Goal: Task Accomplishment & Management: Manage account settings

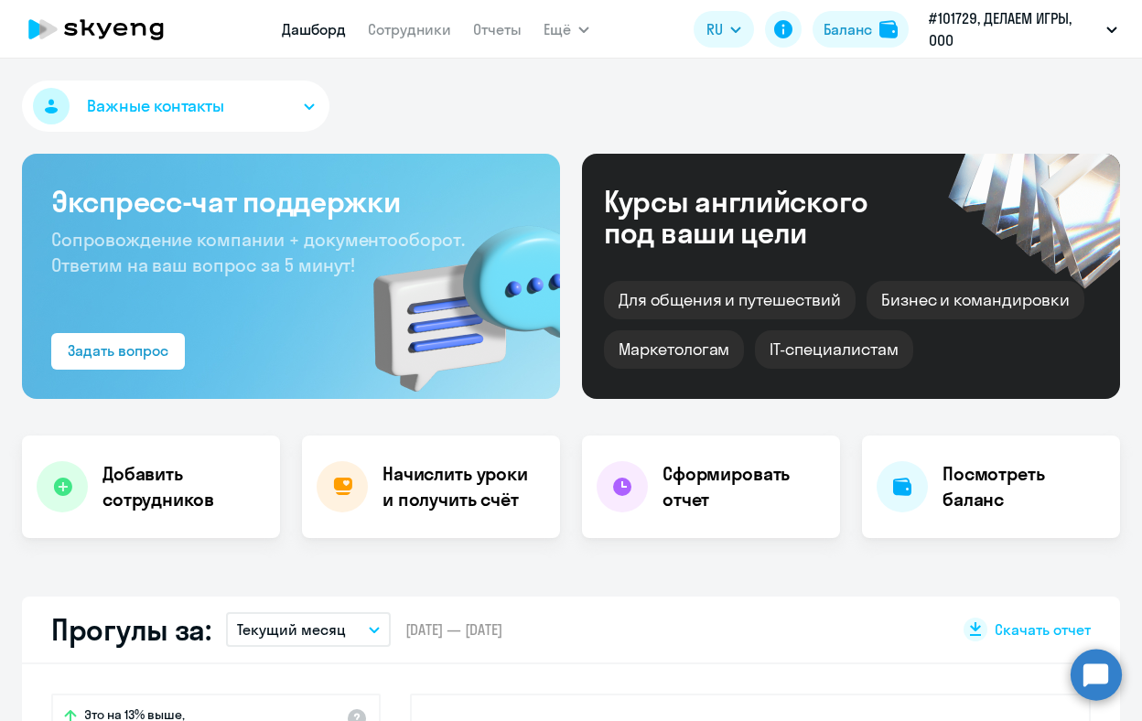
click at [405, 18] on app-menu-item-link "Сотрудники" at bounding box center [409, 29] width 83 height 23
select select "30"
click at [406, 31] on link "Сотрудники" at bounding box center [409, 29] width 83 height 18
select select "30"
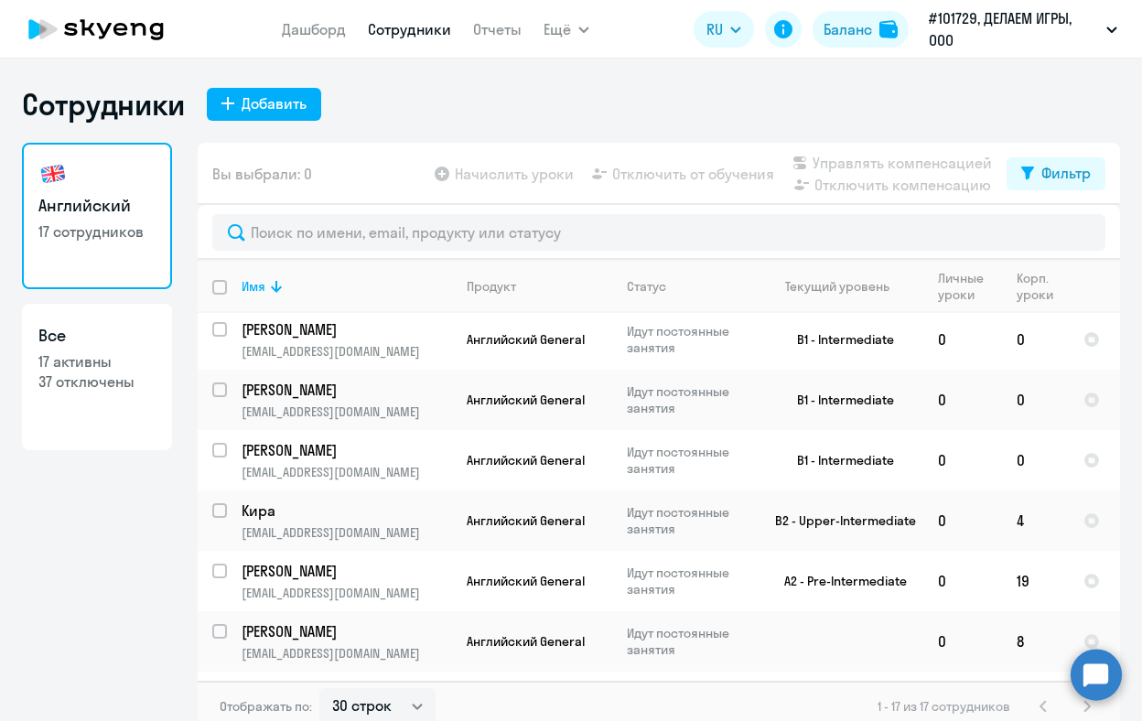
scroll to position [649, 0]
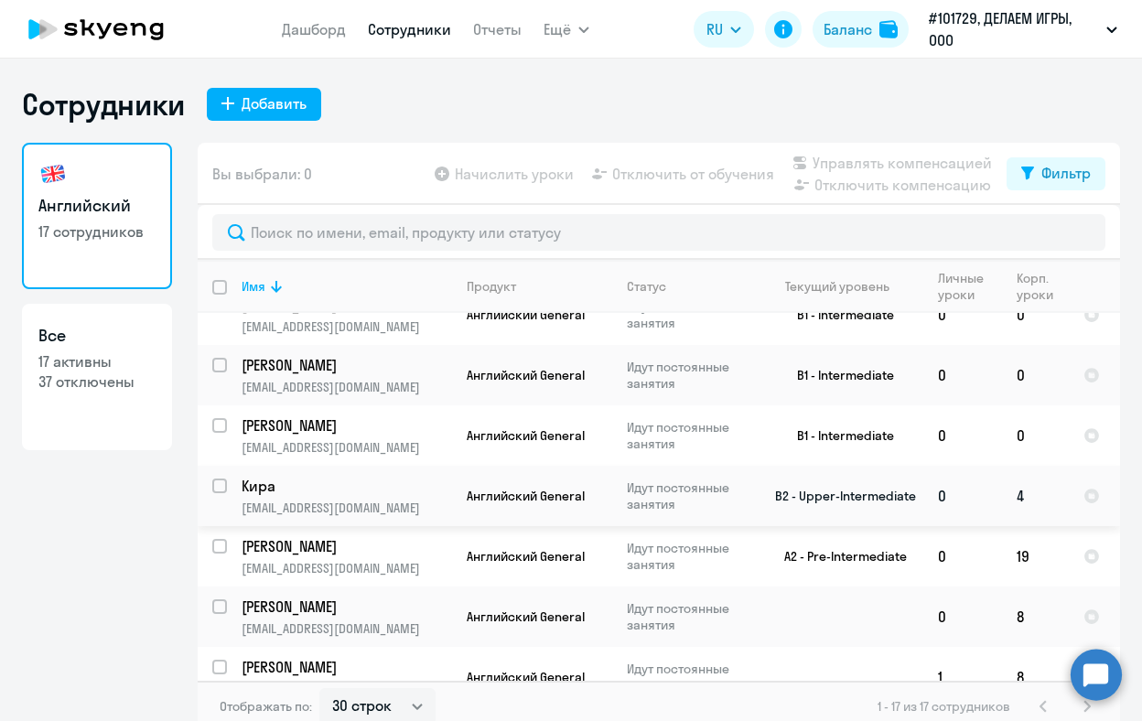
click at [324, 476] on p "Кира" at bounding box center [345, 486] width 207 height 20
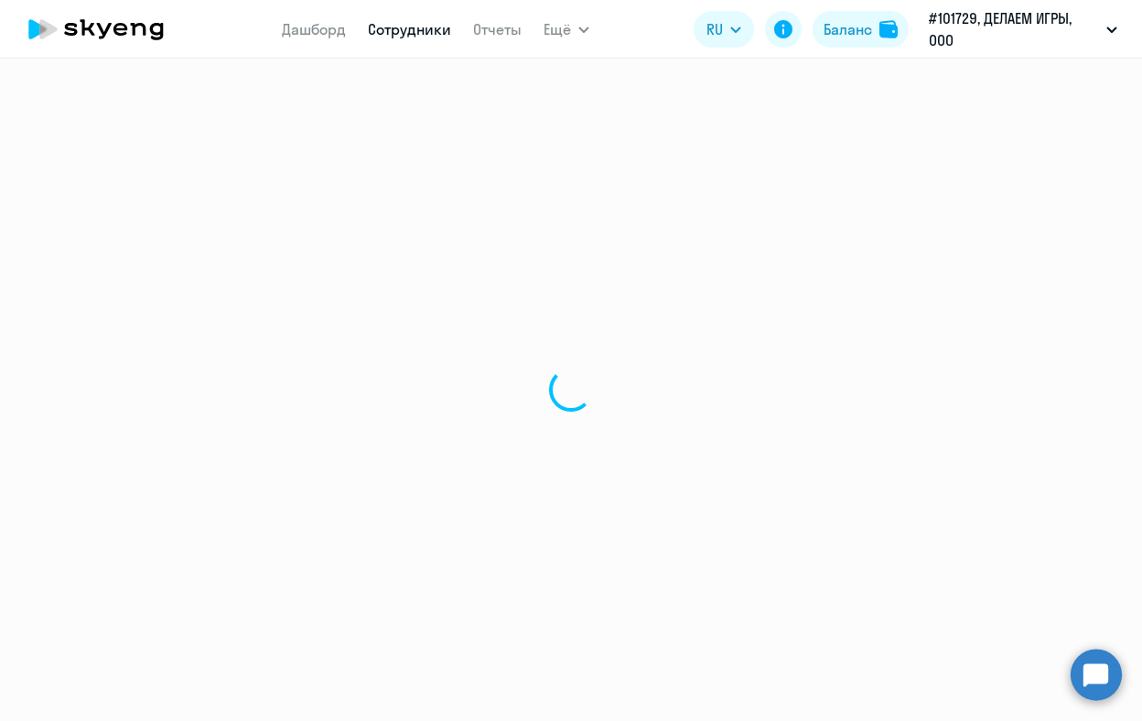
select select "english"
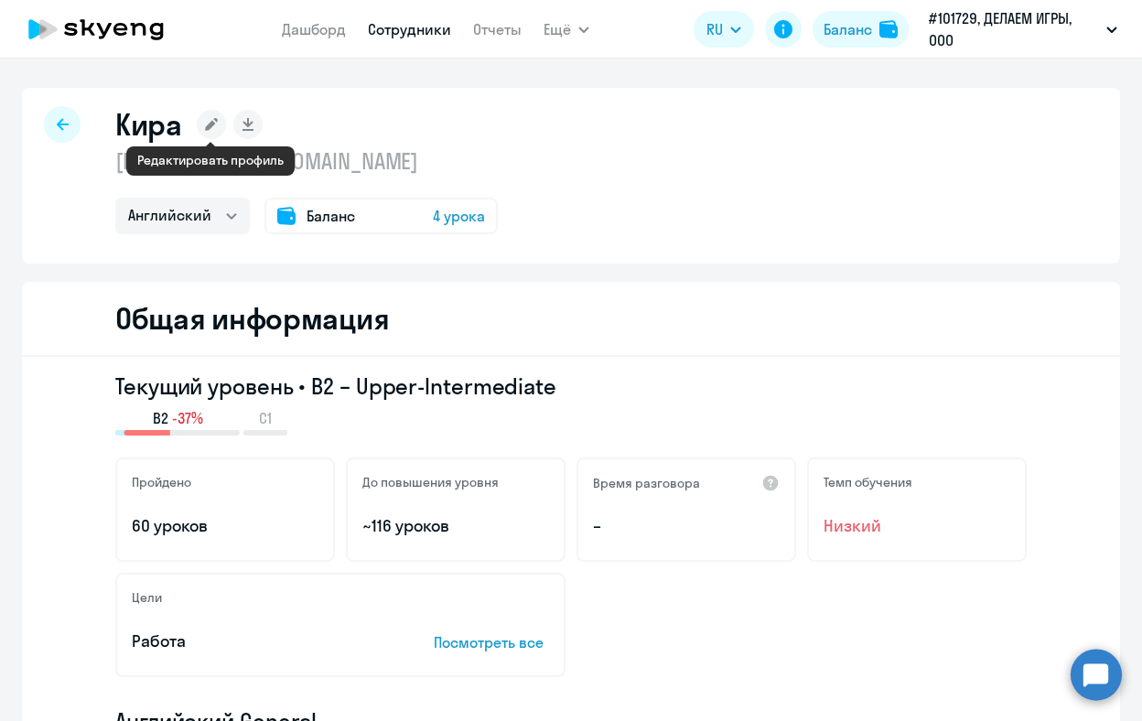
click at [219, 122] on rect at bounding box center [211, 124] width 29 height 29
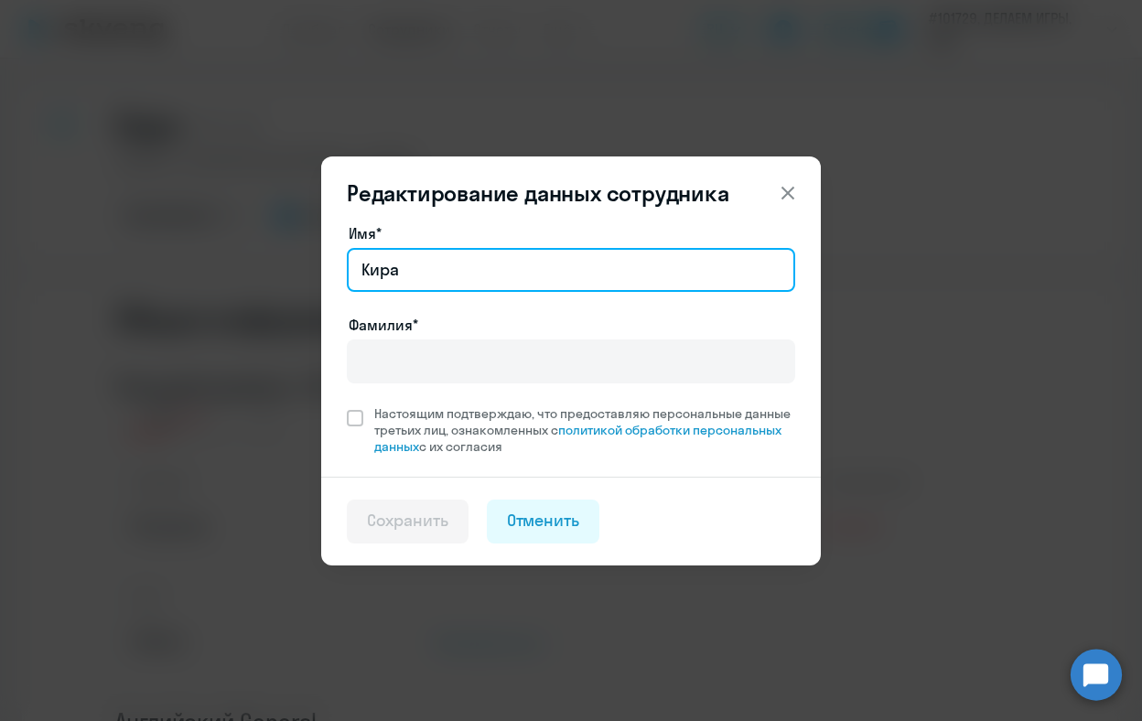
click at [513, 261] on input "Кира" at bounding box center [571, 270] width 449 height 44
type input "F"
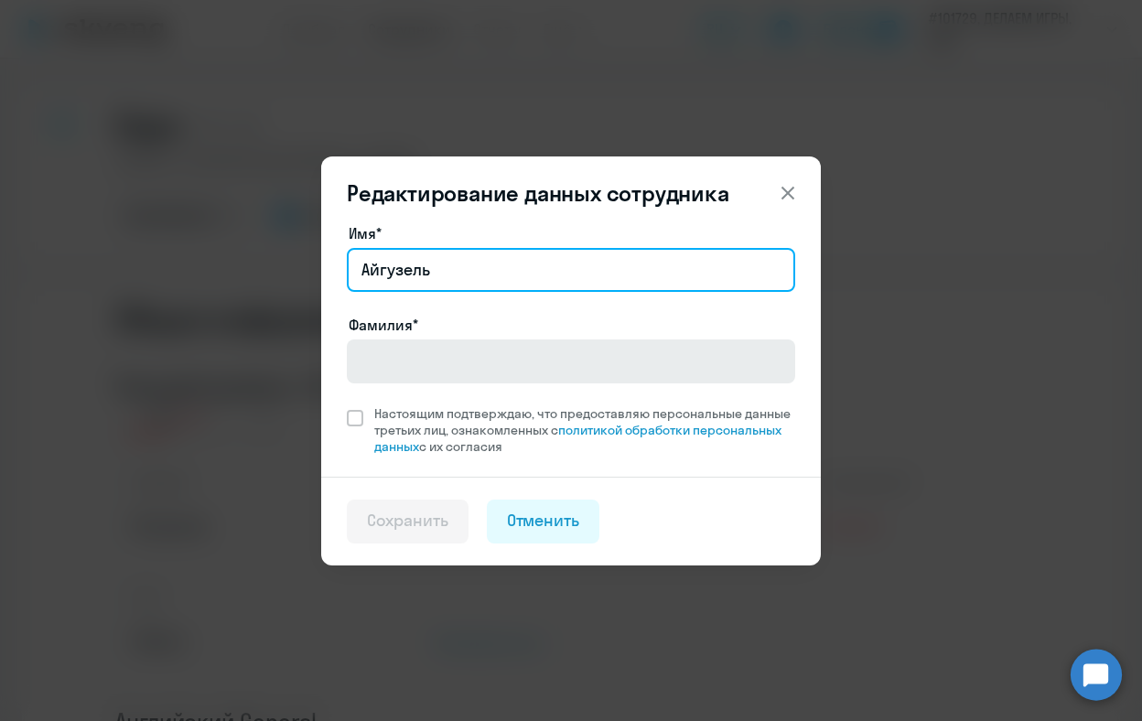
type input "Айгузель"
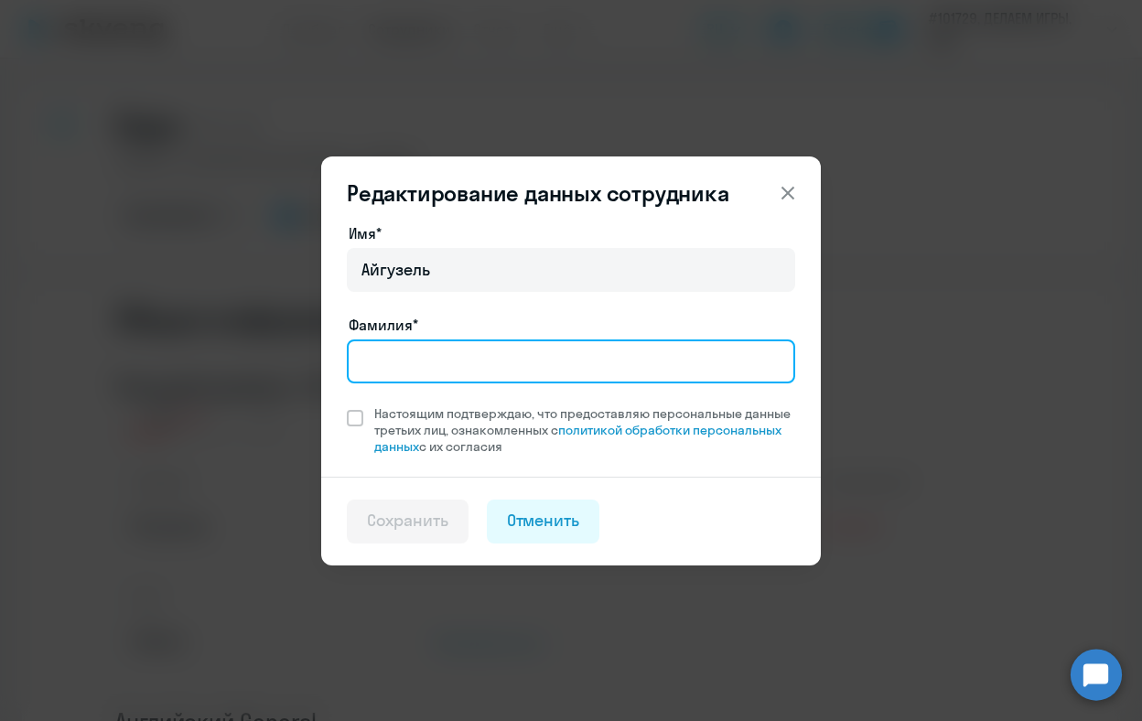
click at [502, 360] on input "Фамилия*" at bounding box center [571, 362] width 449 height 44
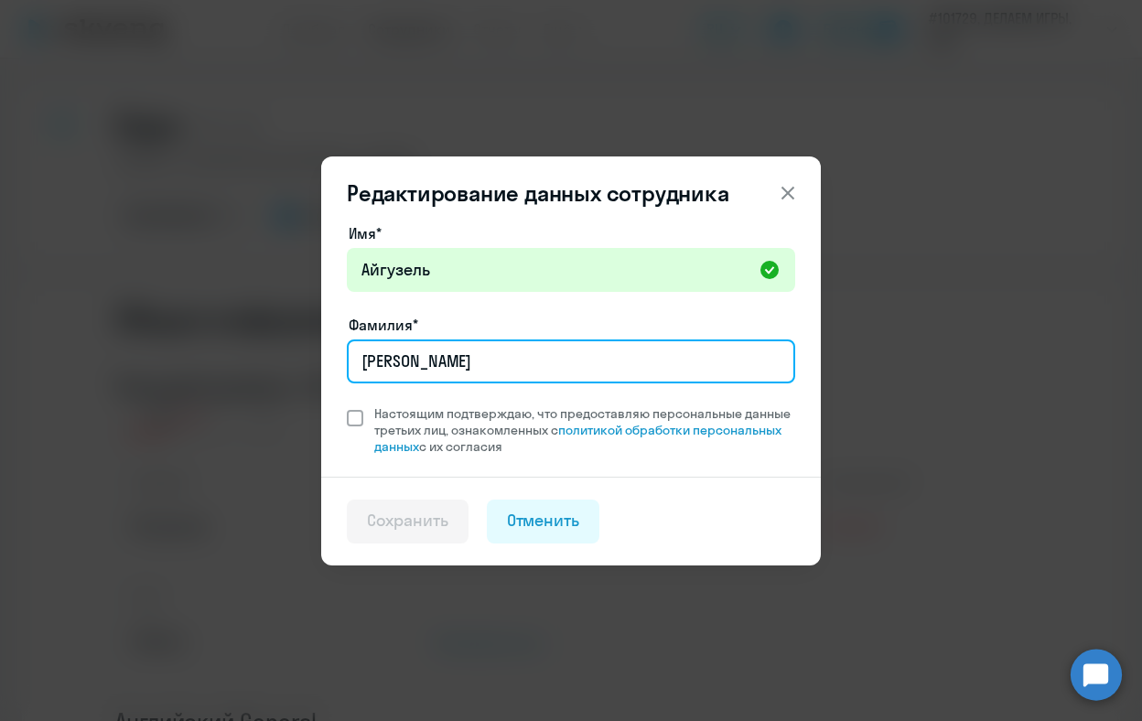
type input "[PERSON_NAME]"
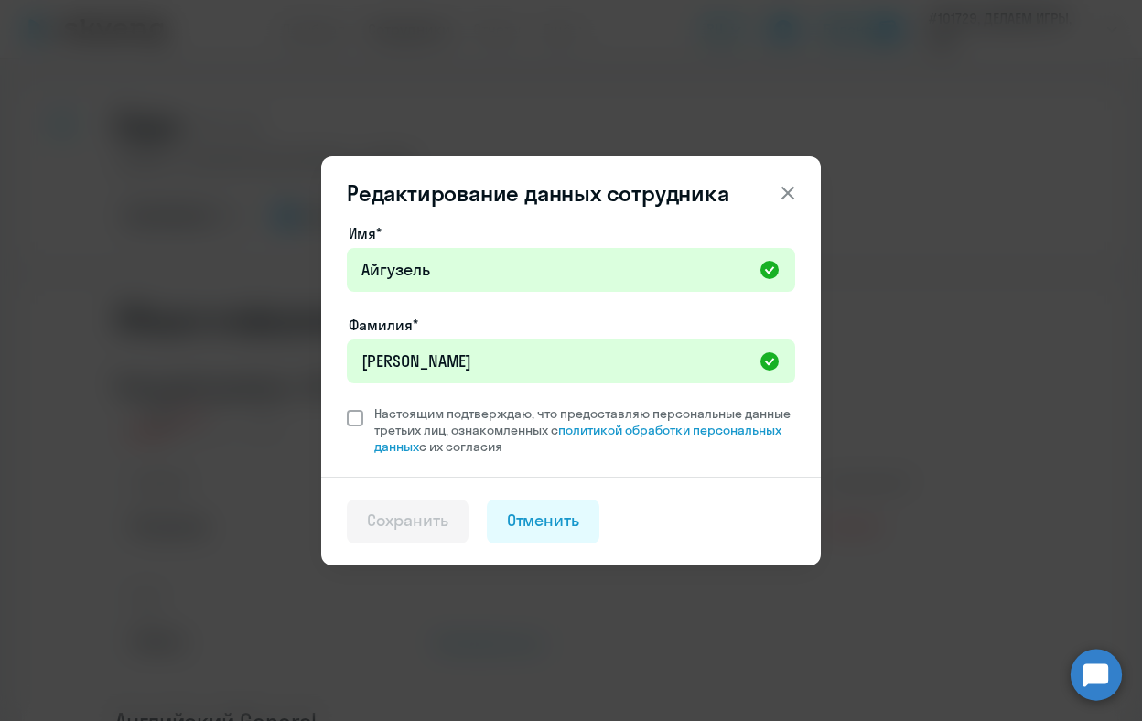
click at [361, 420] on span at bounding box center [355, 418] width 16 height 16
click at [347, 406] on input "Настоящим подтверждаю, что предоставляю персональные данные третьих лиц, ознако…" at bounding box center [346, 405] width 1 height 1
checkbox input "true"
click at [401, 503] on button "Сохранить" at bounding box center [408, 522] width 122 height 44
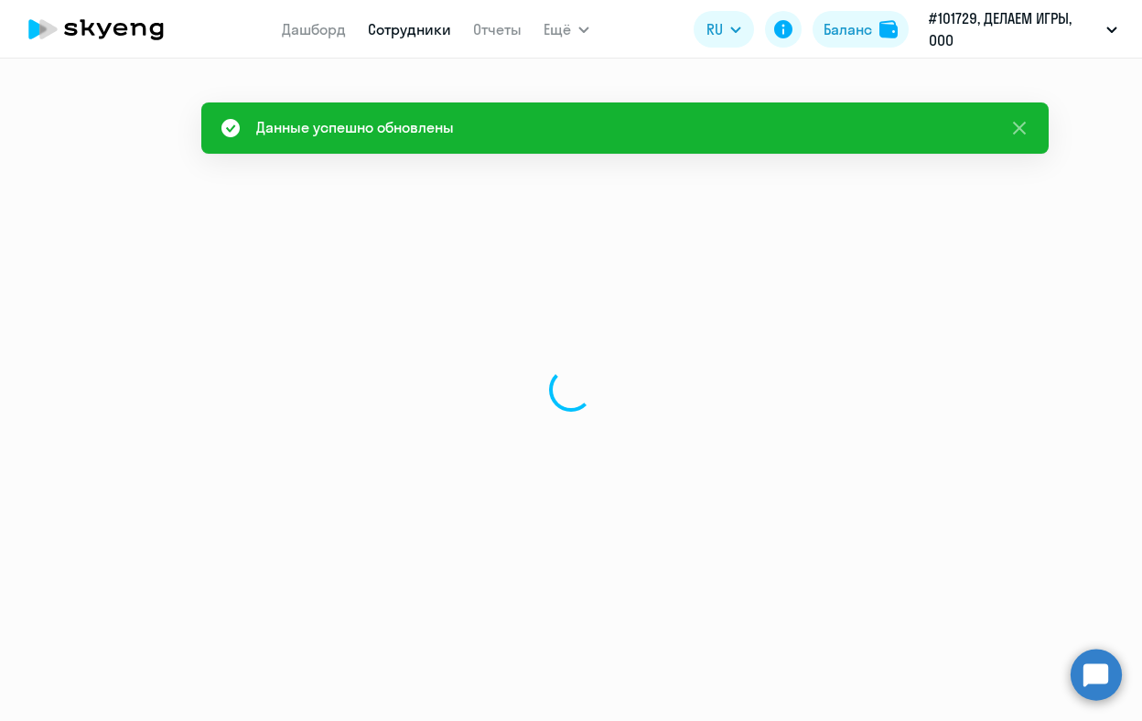
select select "english"
